Goal: Task Accomplishment & Management: Manage account settings

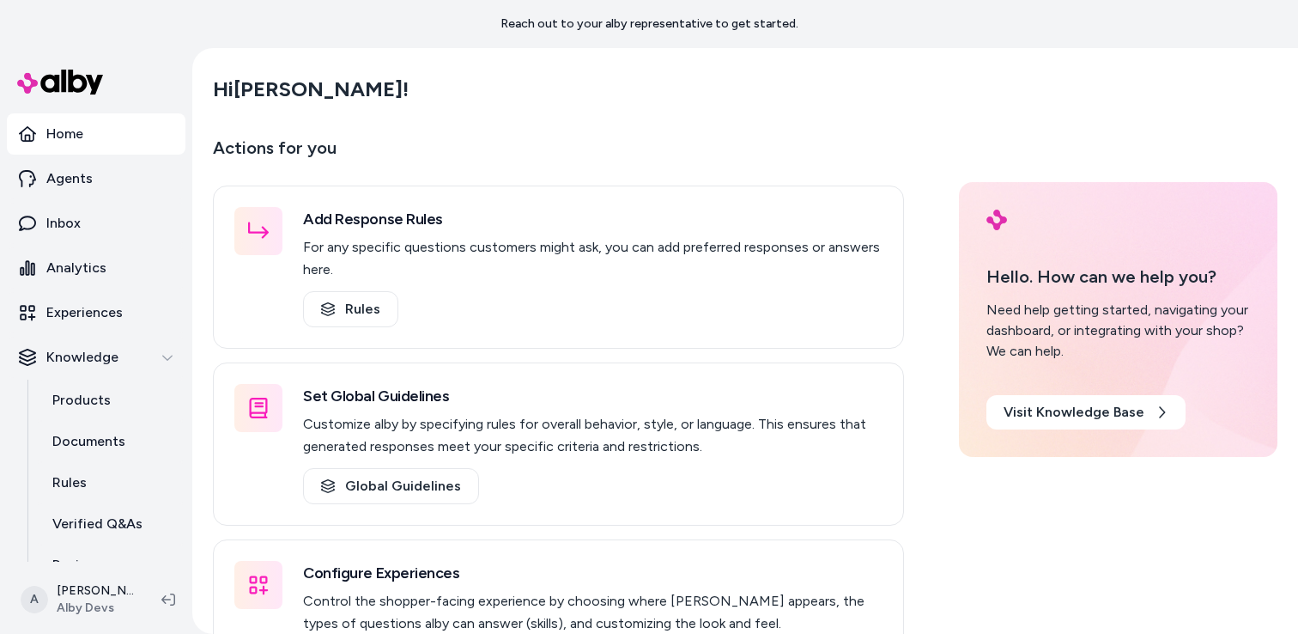
click at [749, 155] on p "Actions for you" at bounding box center [558, 154] width 691 height 41
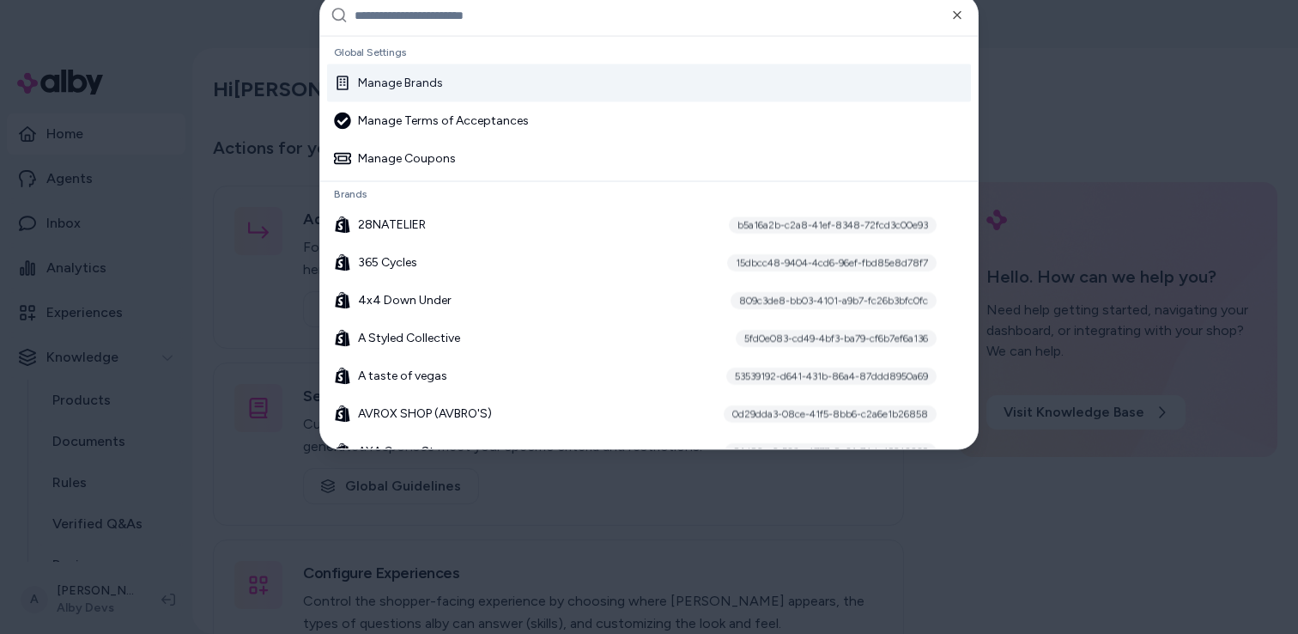
type input "*"
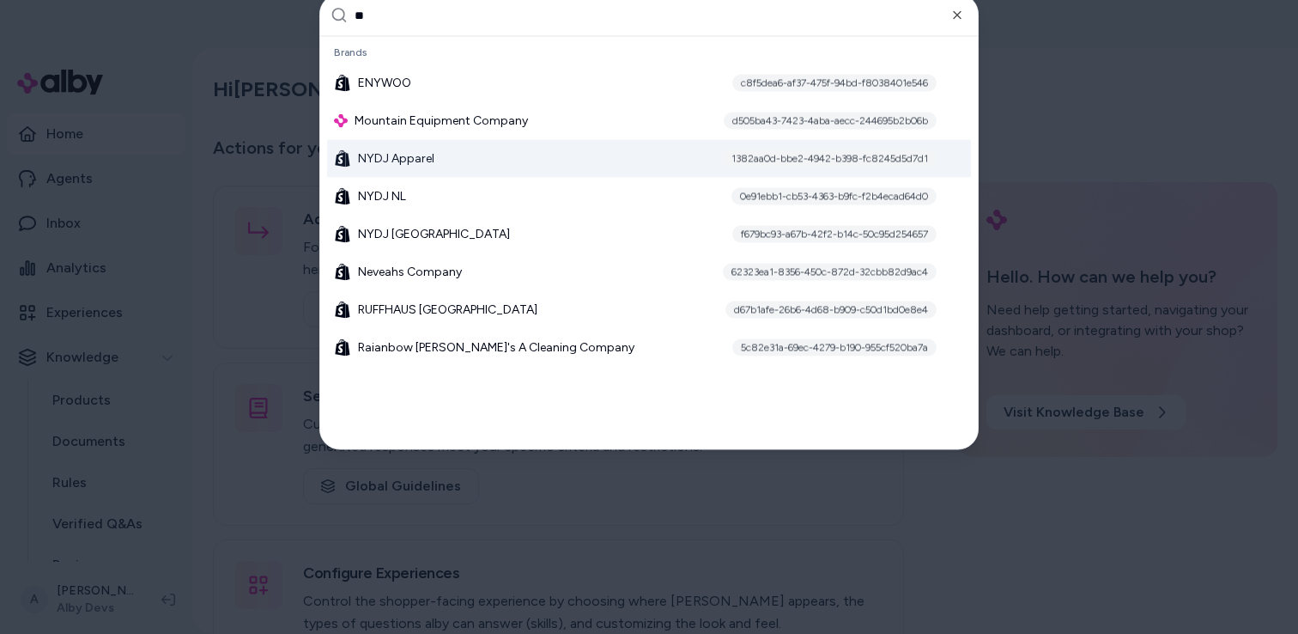
type input "**"
click at [530, 163] on div "NYDJ Apparel 1382aa0d-bbe2-4942-b398-fc8245d5d7d1" at bounding box center [649, 159] width 644 height 38
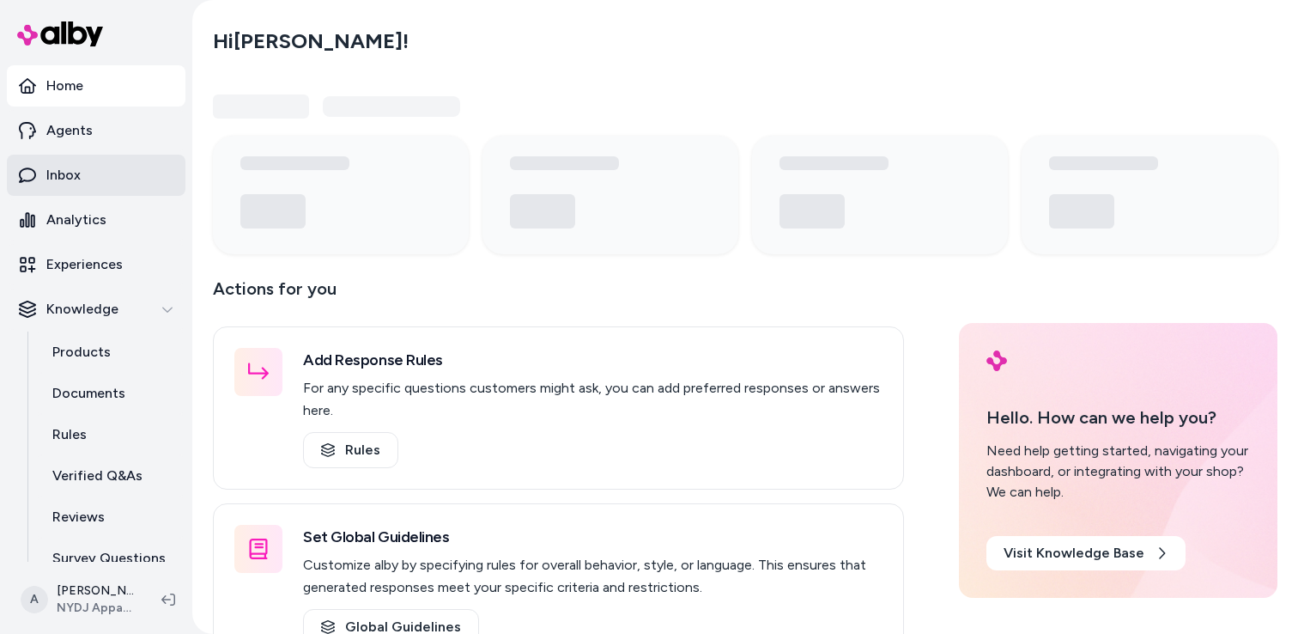
click at [83, 190] on link "Inbox" at bounding box center [96, 175] width 179 height 41
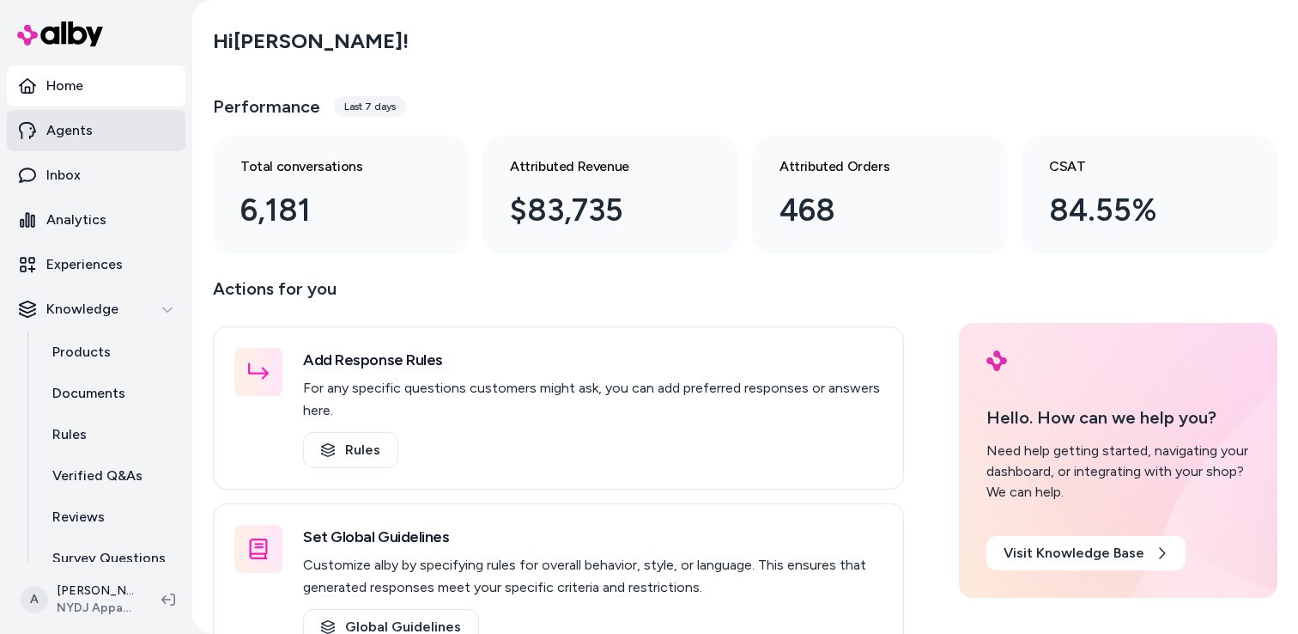
click at [97, 142] on link "Agents" at bounding box center [96, 130] width 179 height 41
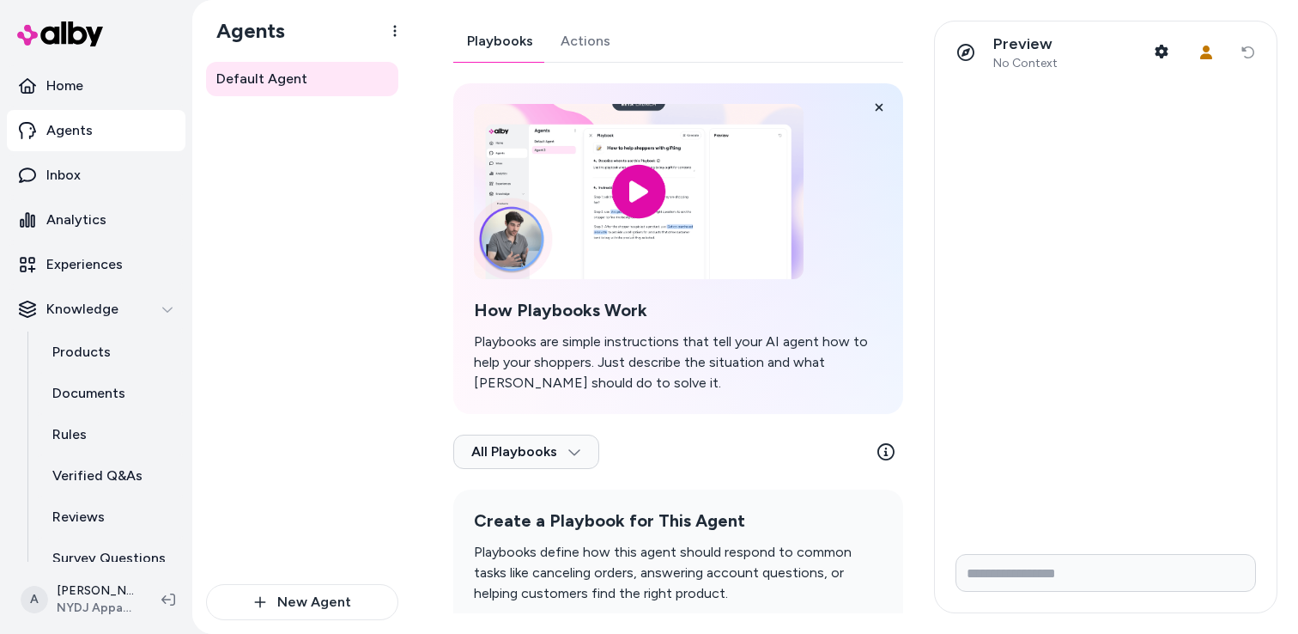
click at [596, 47] on link "Actions" at bounding box center [585, 41] width 77 height 41
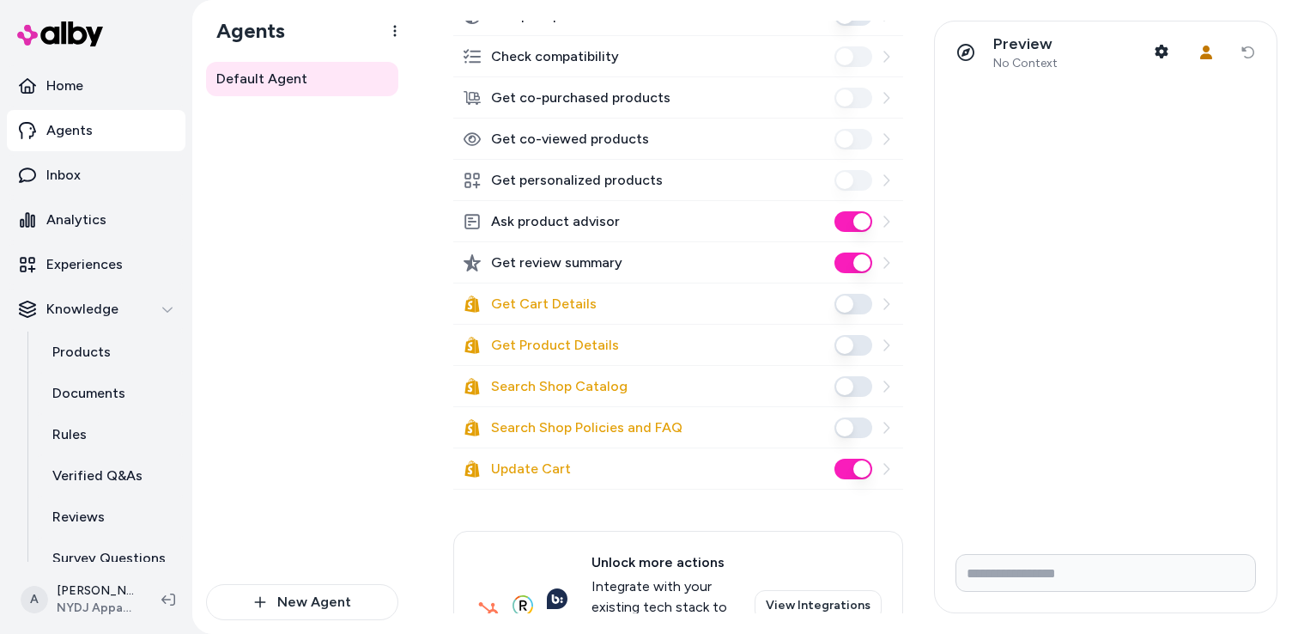
scroll to position [459, 0]
